Goal: Check status

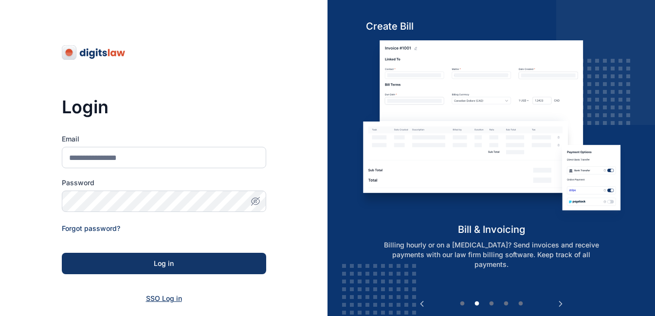
click at [161, 299] on span "SSO Log in" at bounding box center [164, 298] width 36 height 8
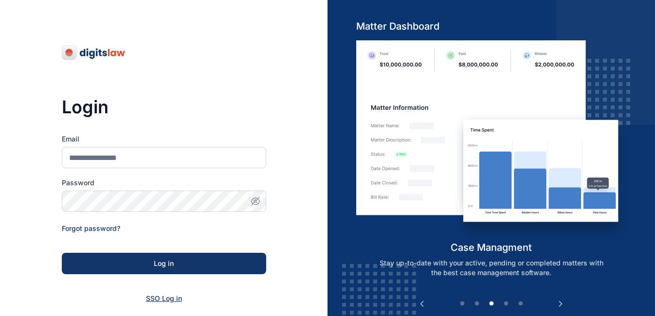
click at [161, 298] on span "SSO Log in" at bounding box center [164, 298] width 36 height 8
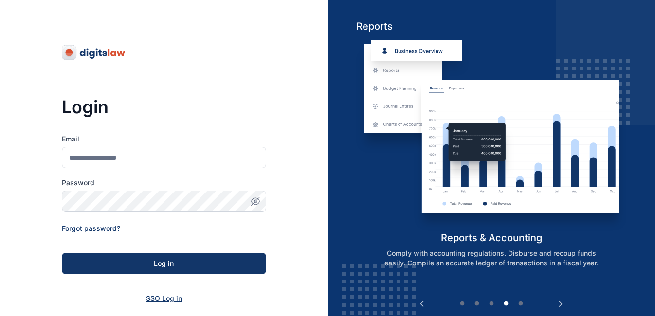
click at [161, 298] on span "SSO Log in" at bounding box center [164, 298] width 36 height 8
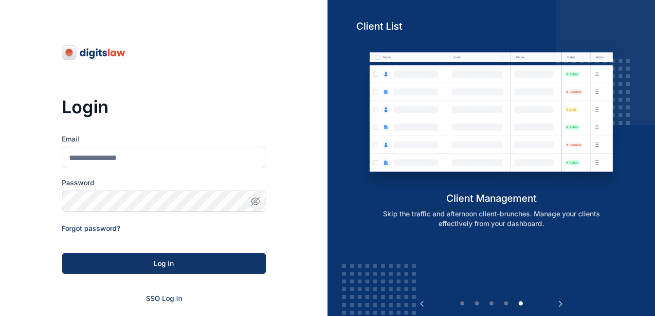
click at [151, 292] on form "Email Password Forgot password? Log in SSO Log in Don't have an account? Sign up" at bounding box center [164, 231] width 204 height 195
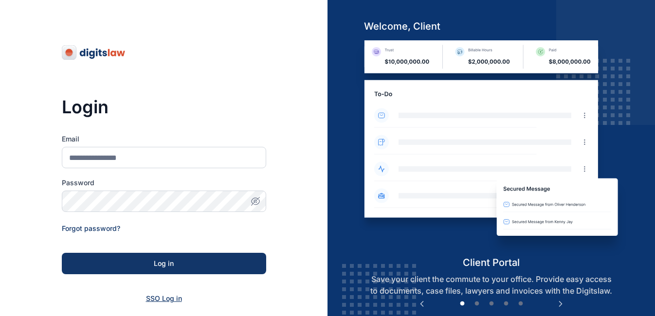
click at [154, 299] on span "SSO Log in" at bounding box center [164, 298] width 36 height 8
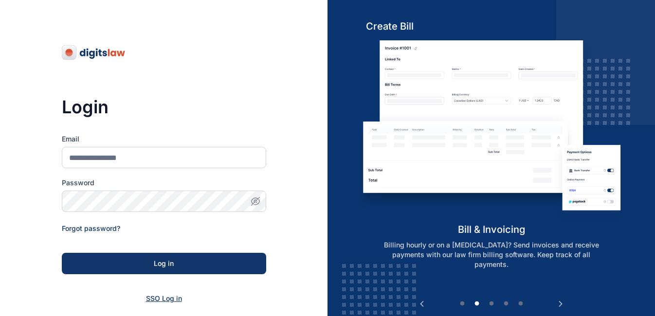
click at [154, 299] on span "SSO Log in" at bounding box center [164, 298] width 36 height 8
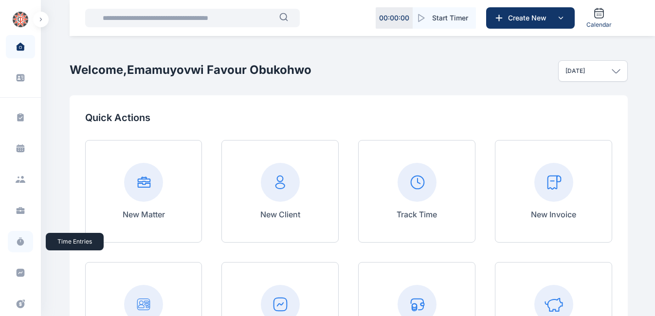
click at [19, 241] on icon at bounding box center [20, 242] width 7 height 7
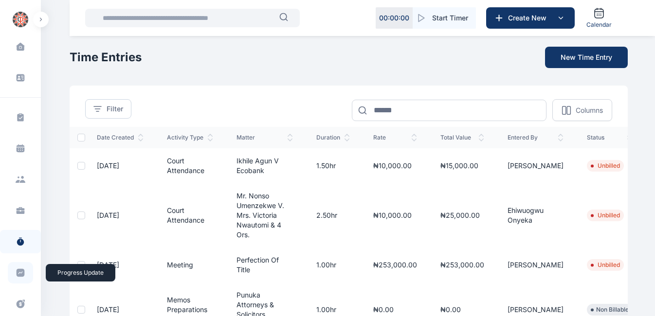
click at [20, 271] on icon at bounding box center [21, 273] width 8 height 8
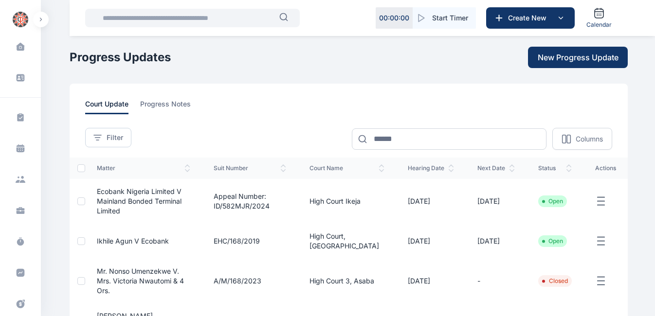
click at [107, 193] on span "Ecobank Nigeria Limited V Mainland Bonded Terminal Limited" at bounding box center [139, 201] width 85 height 28
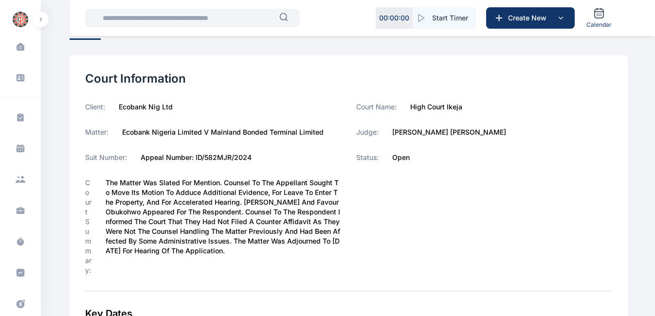
scroll to position [65, 0]
